Goal: Task Accomplishment & Management: Manage account settings

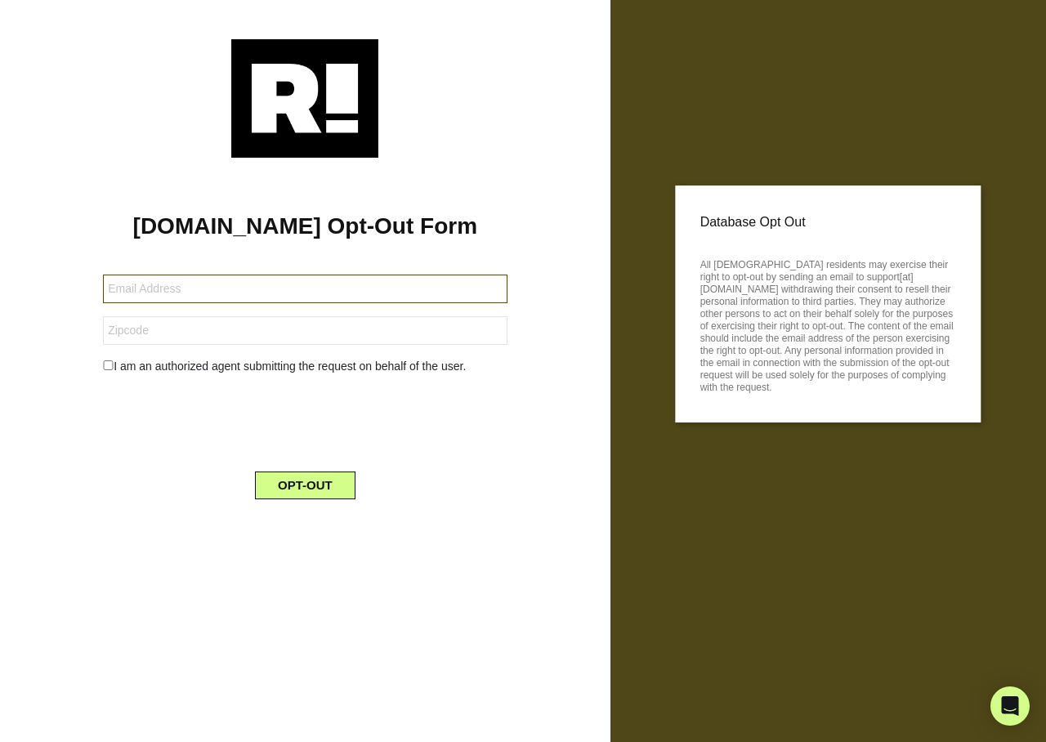
type input "crispru@hotmail.fr"
type input "64420"
type input "[EMAIL_ADDRESS][DOMAIN_NAME]"
type input "brettbrown9739@gmail.com"
type input "34109"
